Goal: Information Seeking & Learning: Learn about a topic

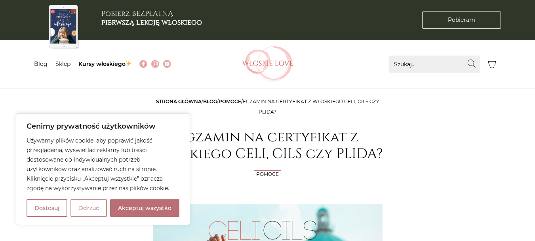
click at [90, 209] on button "Odrzuć" at bounding box center [89, 207] width 36 height 17
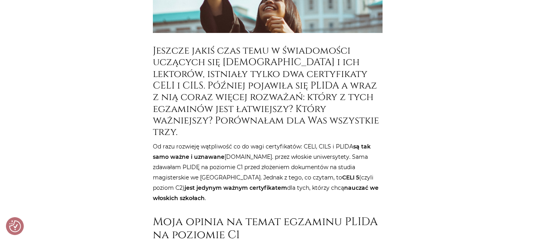
scroll to position [301, 0]
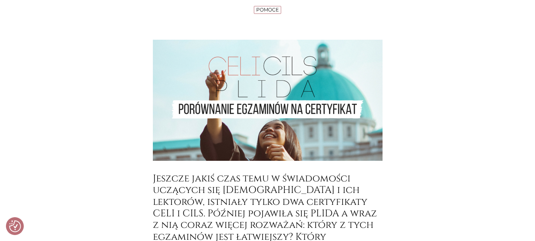
scroll to position [0, 0]
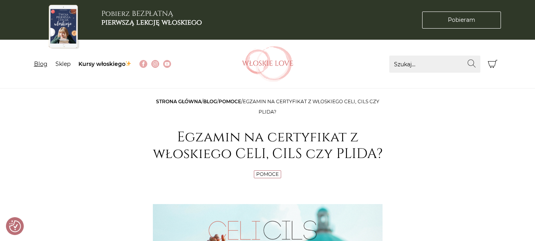
click at [38, 65] on link "Blog" at bounding box center [40, 63] width 13 height 7
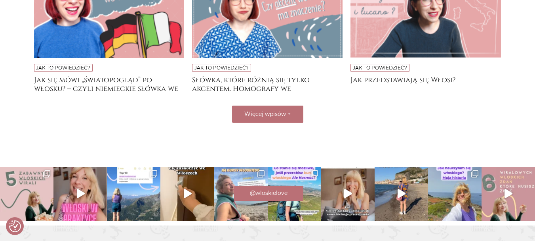
scroll to position [713, 0]
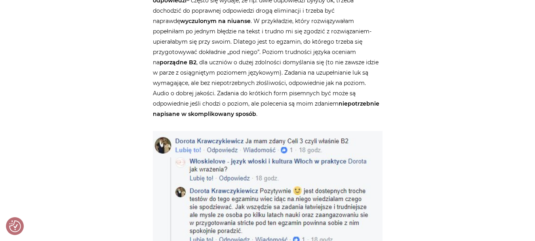
scroll to position [752, 0]
